Goal: Task Accomplishment & Management: Use online tool/utility

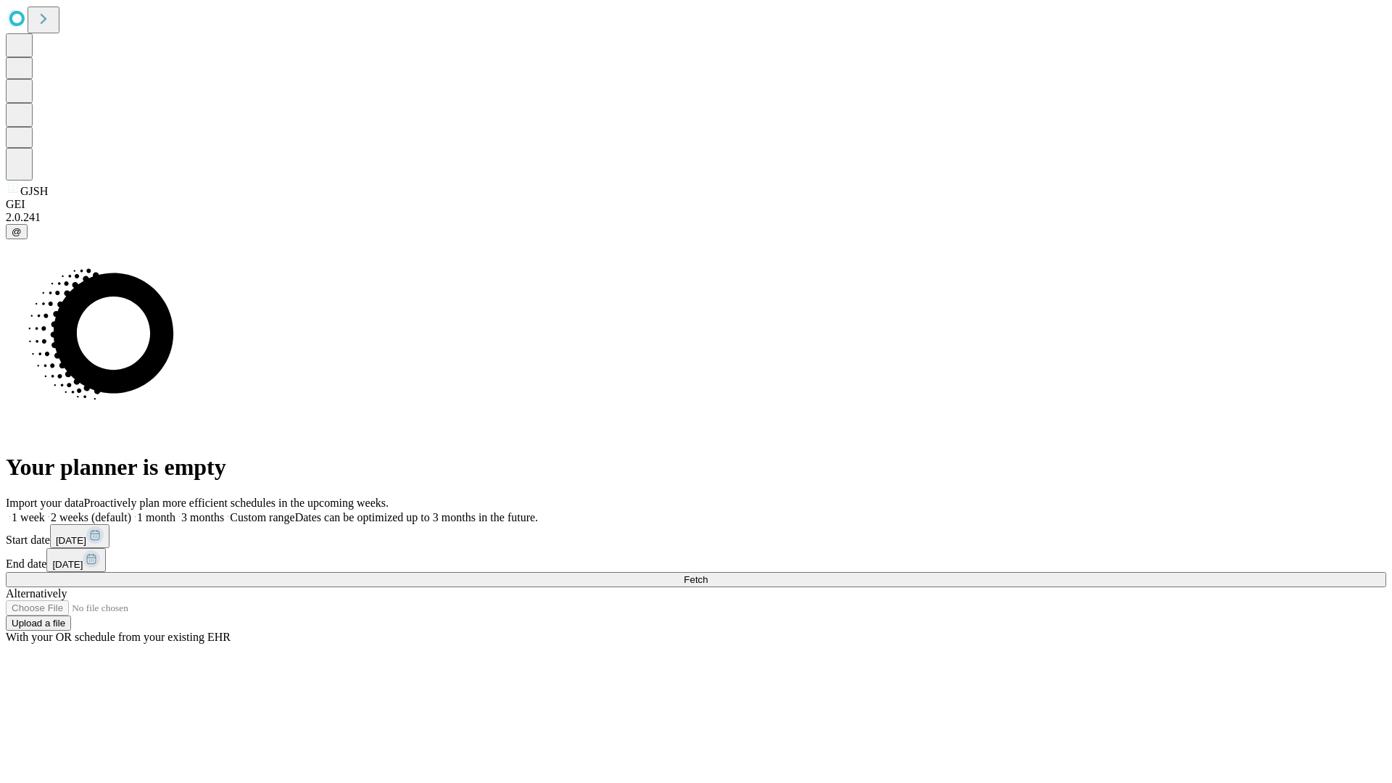
click at [707, 574] on span "Fetch" at bounding box center [696, 579] width 24 height 11
